Goal: Task Accomplishment & Management: Manage account settings

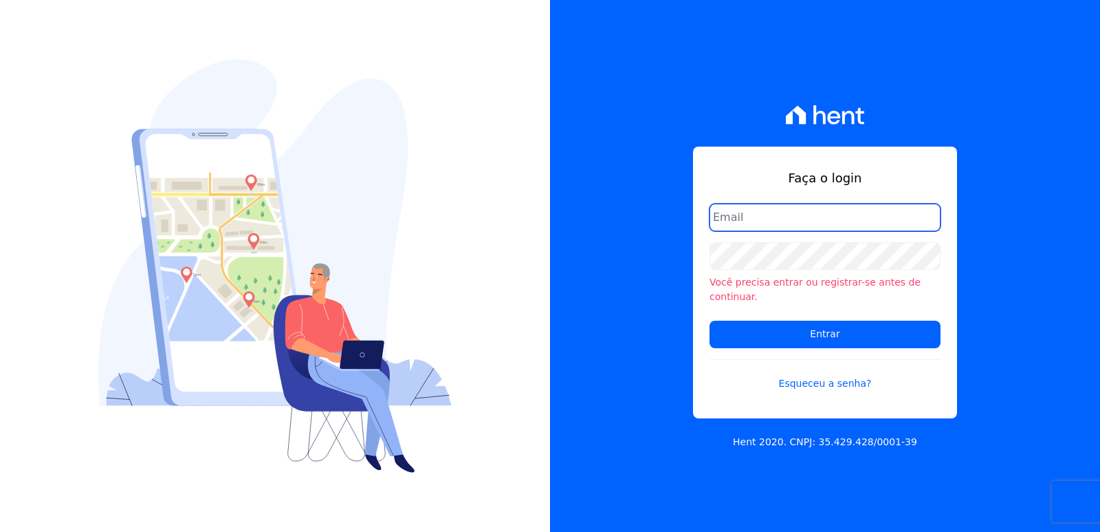
type input "[EMAIL_ADDRESS][DOMAIN_NAME]"
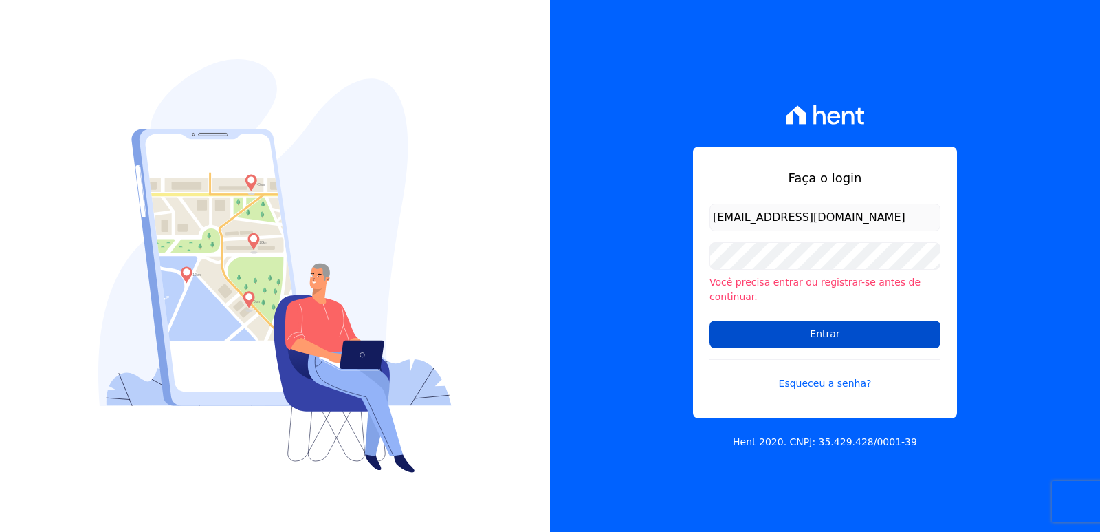
click at [755, 324] on input "Entrar" at bounding box center [825, 334] width 231 height 28
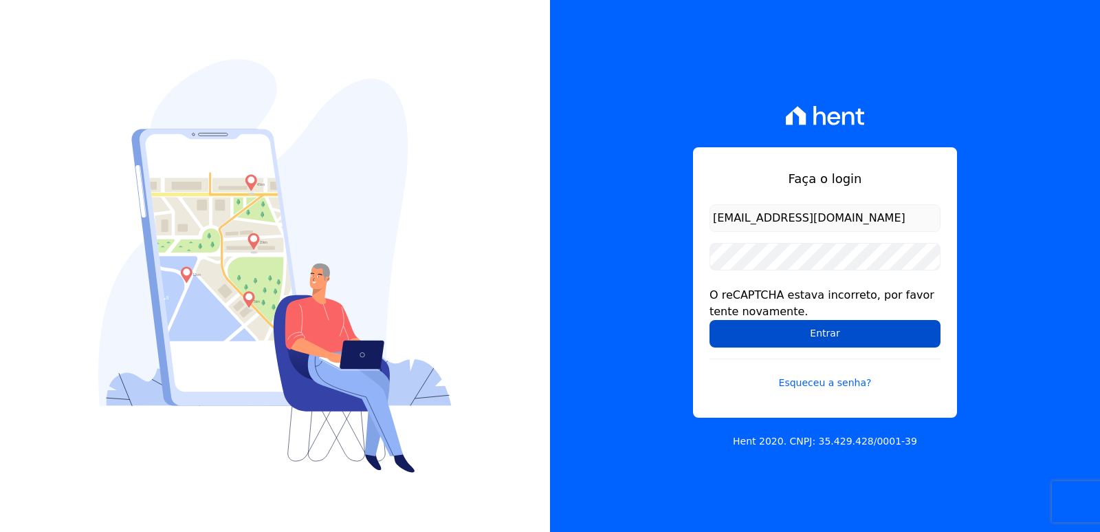
click at [882, 324] on input "Entrar" at bounding box center [825, 334] width 231 height 28
click at [878, 331] on input "Entrar" at bounding box center [825, 334] width 231 height 28
click at [742, 334] on input "Entrar" at bounding box center [825, 334] width 231 height 28
